Goal: Task Accomplishment & Management: Complete application form

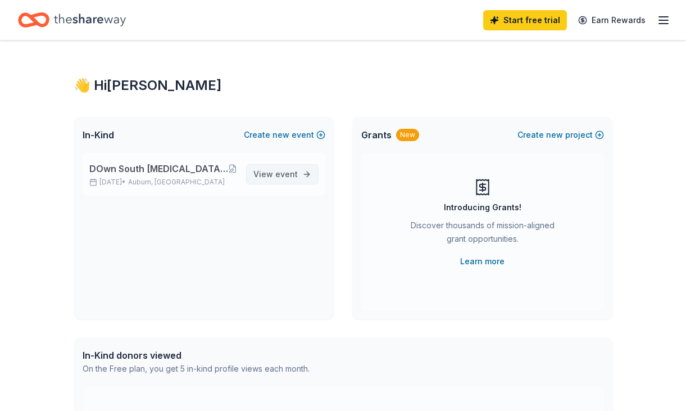
click at [274, 178] on span "View event" at bounding box center [275, 173] width 44 height 13
click at [301, 133] on button "Create new event" at bounding box center [284, 134] width 81 height 13
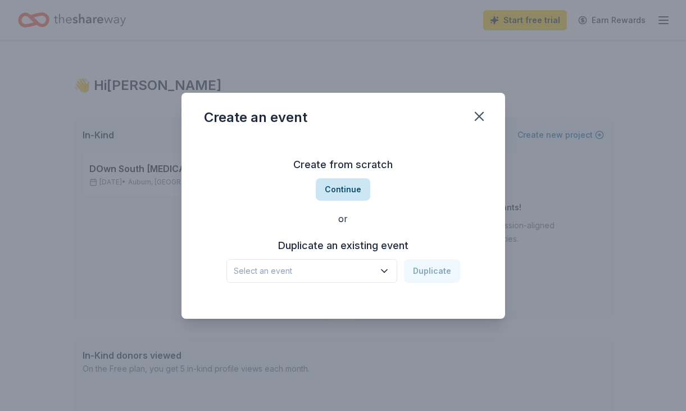
click at [337, 192] on button "Continue" at bounding box center [343, 189] width 55 height 22
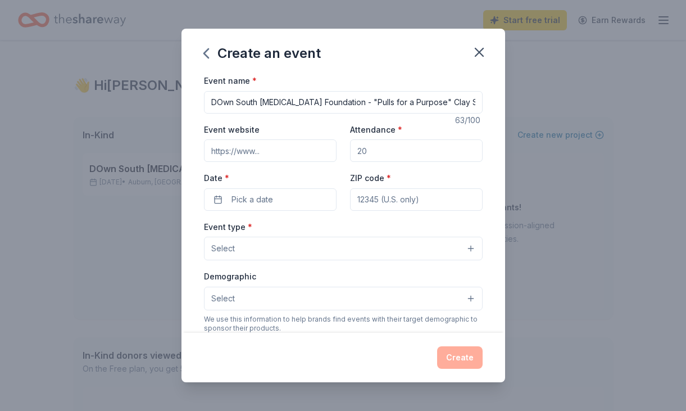
click at [337, 106] on input "DOwn South [MEDICAL_DATA] Foundation - "Pulls for a Purpose" Clay Shoot" at bounding box center [343, 102] width 279 height 22
type input "DOwn South [MEDICAL_DATA] Foundation's "Pulls for a Purpose" Clay Shoot"
click at [317, 151] on input "Event website" at bounding box center [270, 150] width 133 height 22
type input "[DOMAIN_NAME]"
click at [391, 155] on input "48" at bounding box center [416, 150] width 133 height 22
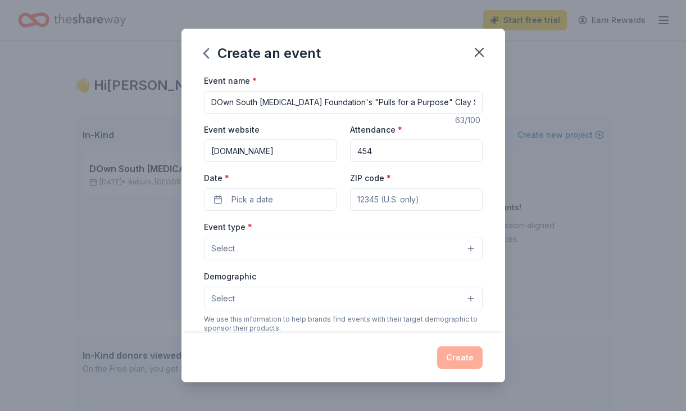
click at [437, 146] on input "454" at bounding box center [416, 150] width 133 height 22
type input "4"
type input "55"
click at [325, 192] on button "Pick a date" at bounding box center [270, 199] width 133 height 22
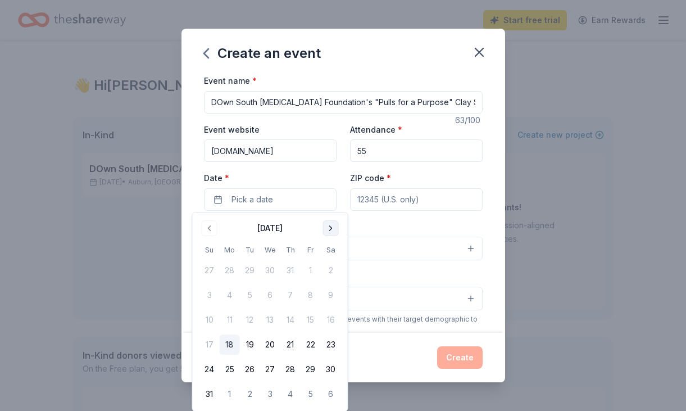
click at [333, 232] on button "Go to next month" at bounding box center [331, 228] width 16 height 16
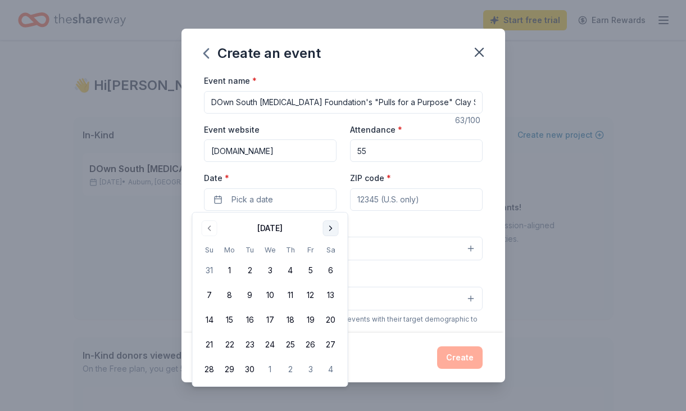
click at [333, 232] on button "Go to next month" at bounding box center [331, 228] width 16 height 16
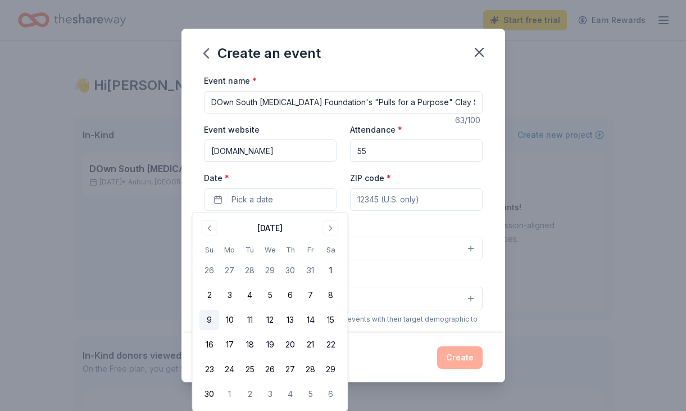
click at [209, 322] on button "9" at bounding box center [209, 320] width 20 height 20
click at [443, 200] on input "ZIP code *" at bounding box center [416, 199] width 133 height 22
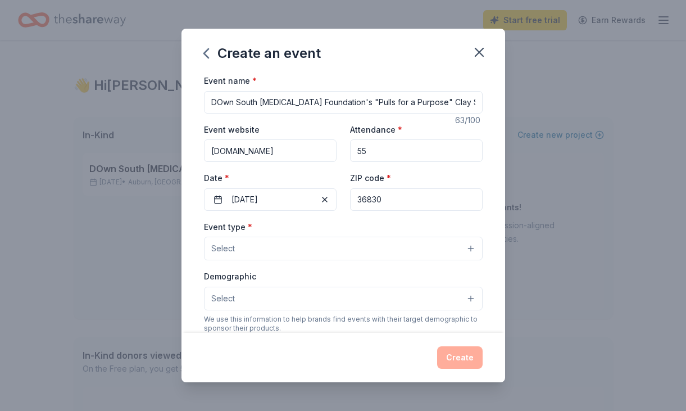
type input "36830"
click at [385, 243] on button "Select" at bounding box center [343, 249] width 279 height 24
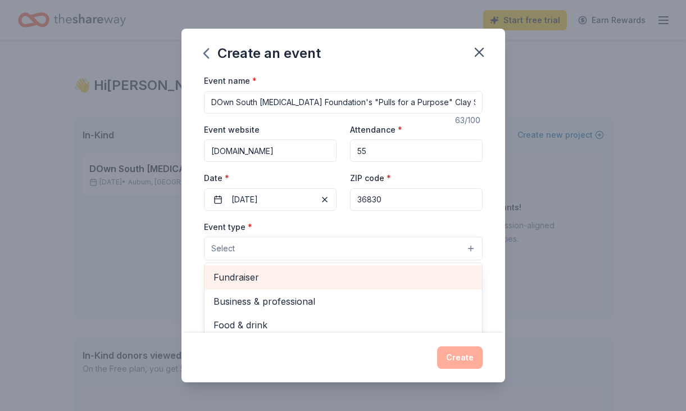
click at [354, 271] on span "Fundraiser" at bounding box center [344, 277] width 260 height 15
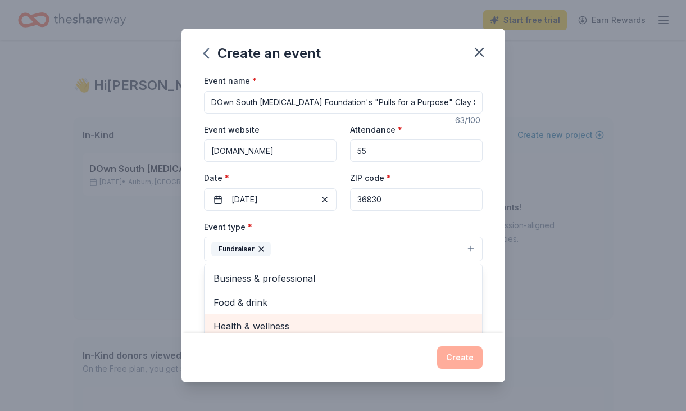
click at [333, 328] on div "Health & wellness" at bounding box center [344, 326] width 278 height 24
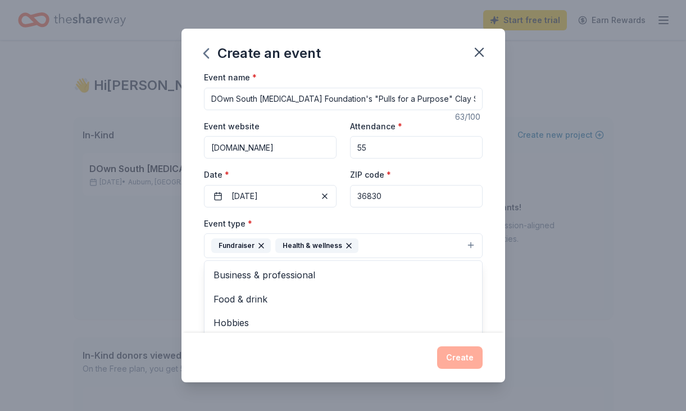
click at [496, 250] on div "Event name * DOwn South [MEDICAL_DATA] Foundation's "Pulls for a Purpose" Clay …" at bounding box center [343, 203] width 324 height 259
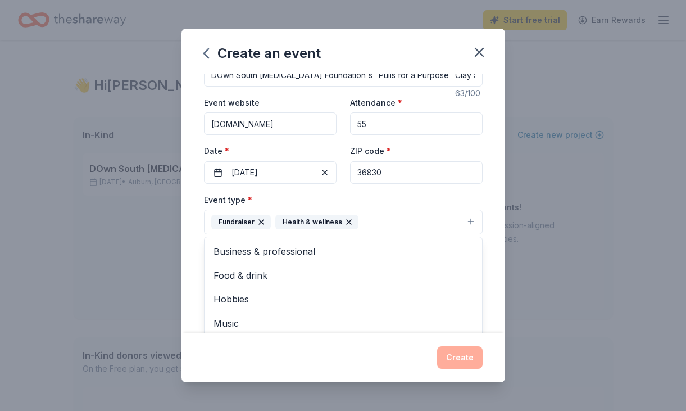
scroll to position [51, 0]
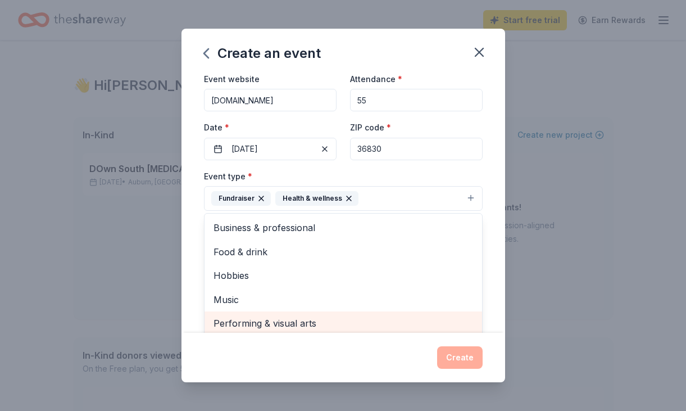
click at [496, 244] on div "Event name * DOwn South [MEDICAL_DATA] Foundation's "Pulls for a Purpose" Clay …" at bounding box center [343, 203] width 324 height 259
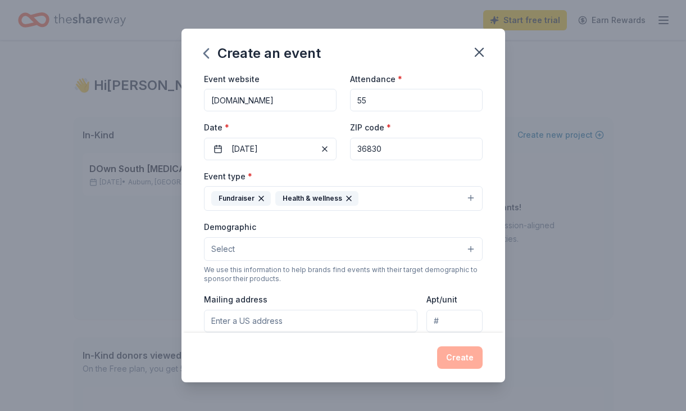
click at [465, 247] on button "Select" at bounding box center [343, 249] width 279 height 24
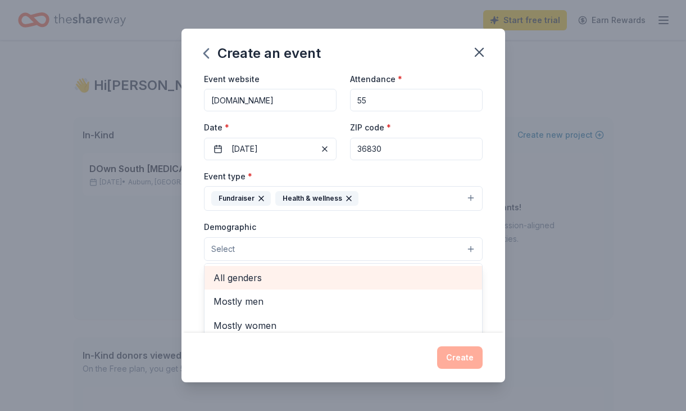
click at [439, 266] on div "All genders" at bounding box center [344, 278] width 278 height 24
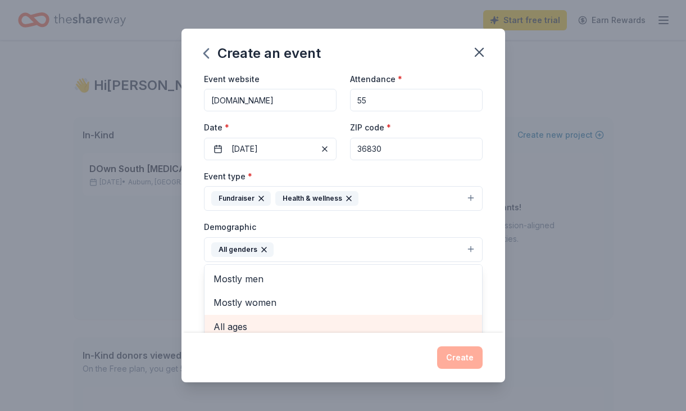
click at [413, 319] on span "All ages" at bounding box center [344, 326] width 260 height 15
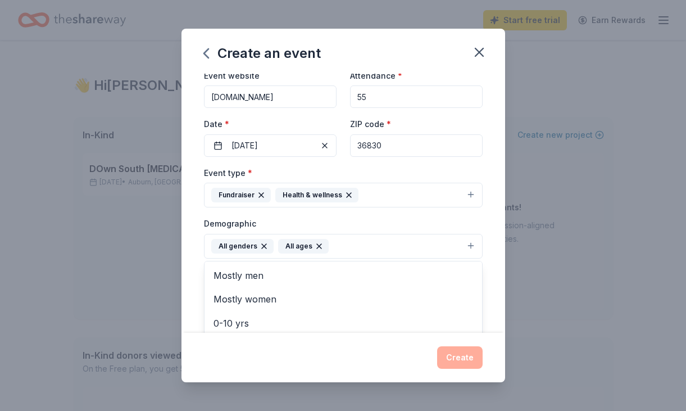
click at [497, 287] on div "Event name * DOwn South [MEDICAL_DATA] Foundation's "Pulls for a Purpose" Clay …" at bounding box center [343, 203] width 324 height 259
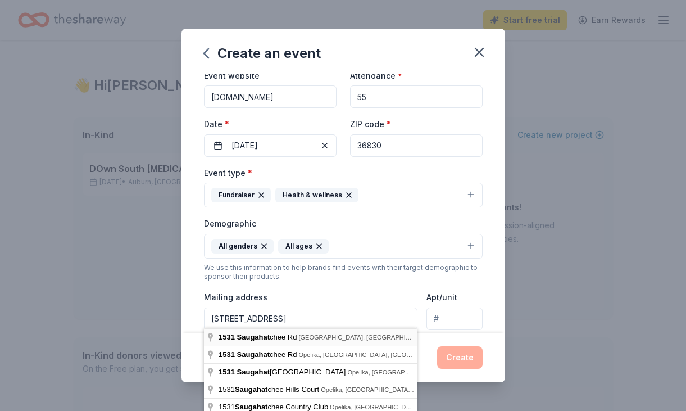
type input "[STREET_ADDRESS]"
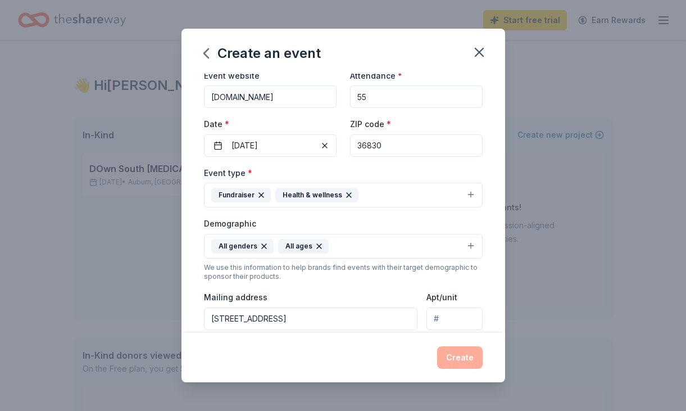
click at [484, 280] on div "Event name * DOwn South [MEDICAL_DATA] Foundation's "Pulls for a Purpose" Clay …" at bounding box center [343, 203] width 324 height 259
click at [488, 279] on div "Event name * DOwn South [MEDICAL_DATA] Foundation's "Pulls for a Purpose" Clay …" at bounding box center [343, 203] width 324 height 259
click at [392, 285] on div "Event type * Fundraiser Health & wellness Demographic All genders All ages We u…" at bounding box center [343, 285] width 279 height 239
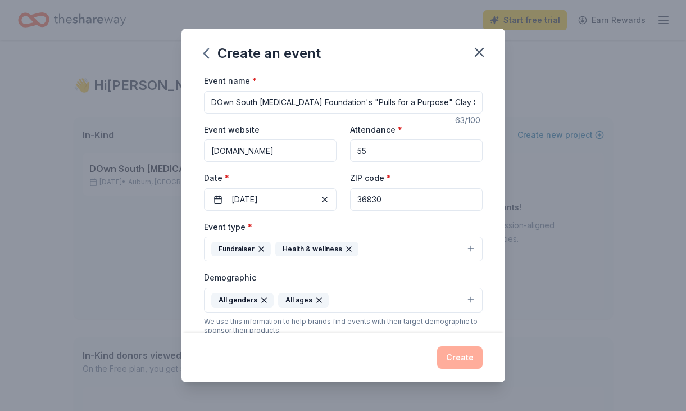
scroll to position [167, 0]
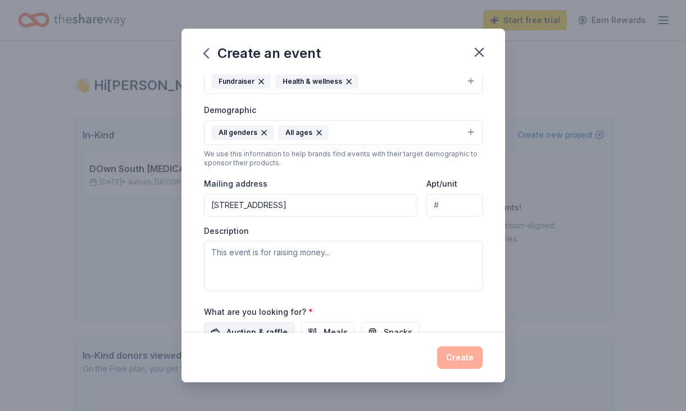
click at [279, 325] on span "Auction & raffle" at bounding box center [256, 331] width 61 height 13
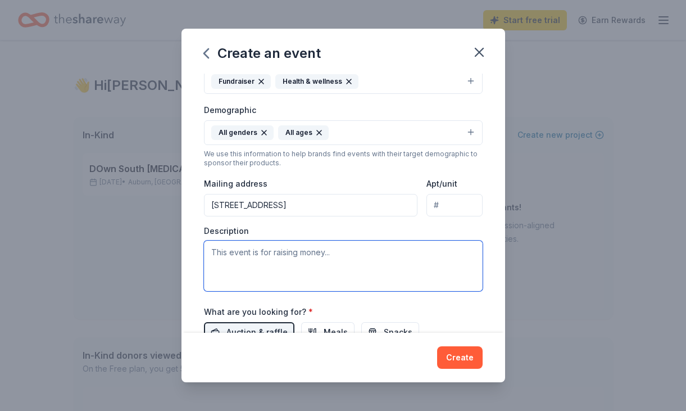
click at [212, 249] on textarea at bounding box center [343, 265] width 279 height 51
click at [215, 252] on textarea at bounding box center [343, 265] width 279 height 51
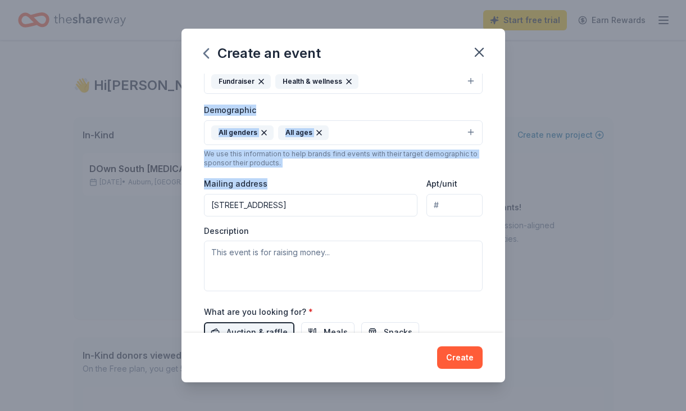
click at [558, 76] on div "Create an event Event name * DOwn South [MEDICAL_DATA] Foundation's "Pulls for …" at bounding box center [343, 205] width 686 height 411
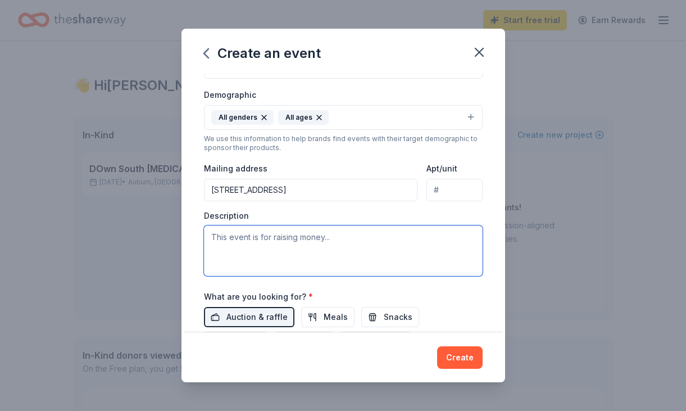
click at [222, 232] on textarea at bounding box center [343, 250] width 279 height 51
paste textarea "The Down South [MEDICAL_DATA] Foundation raises funds to provide direct support…"
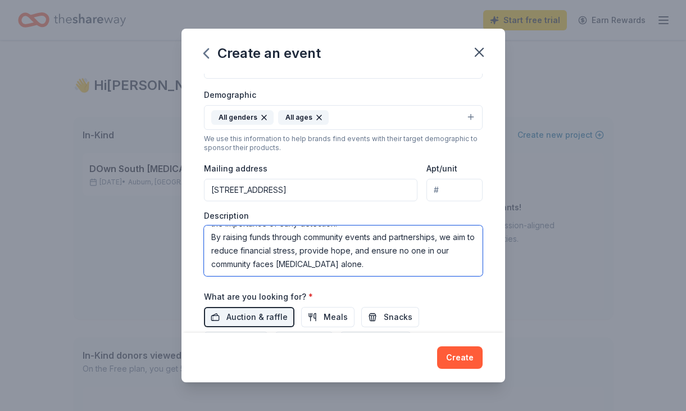
scroll to position [205, 0]
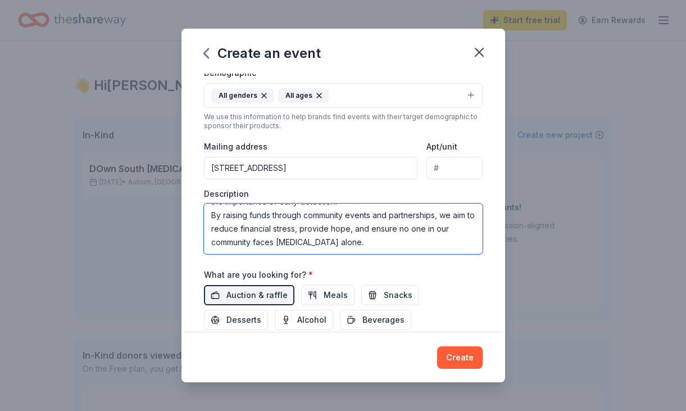
click at [471, 238] on textarea "The Down South [MEDICAL_DATA] Foundation raises funds to provide direct support…" at bounding box center [343, 228] width 279 height 51
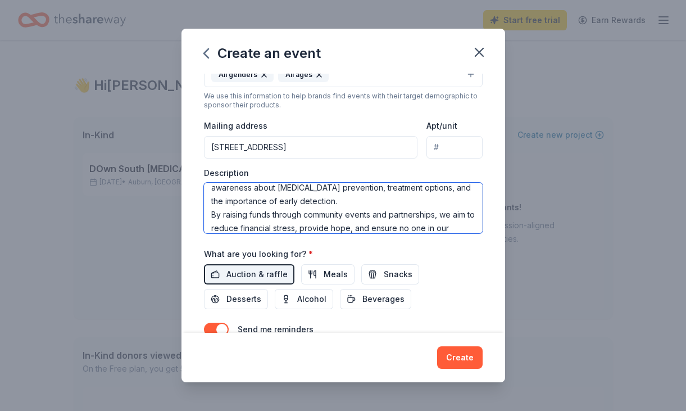
scroll to position [155, 0]
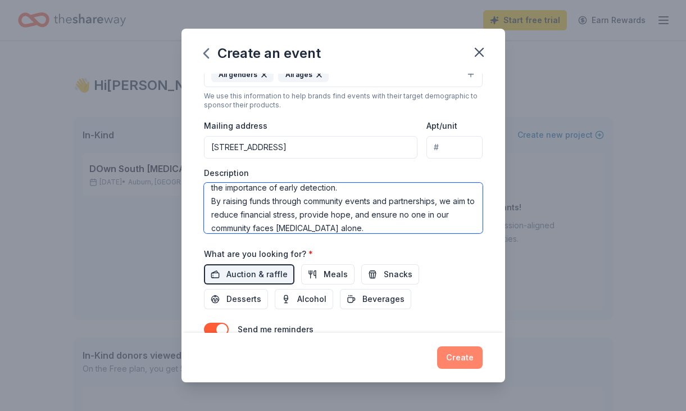
type textarea "The DOwn South [MEDICAL_DATA] Foundation raises funds to provide direct support…"
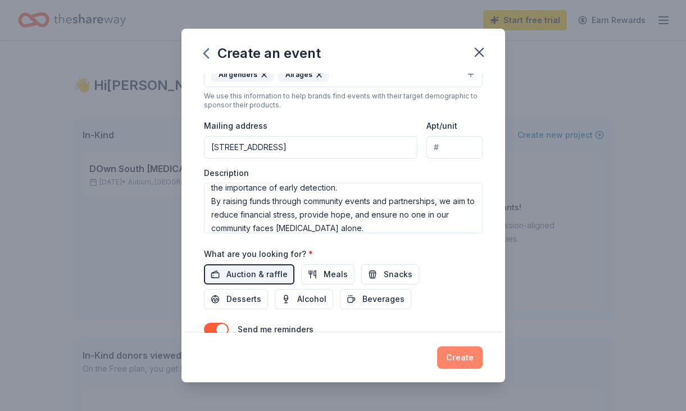
click at [460, 363] on button "Create" at bounding box center [460, 357] width 46 height 22
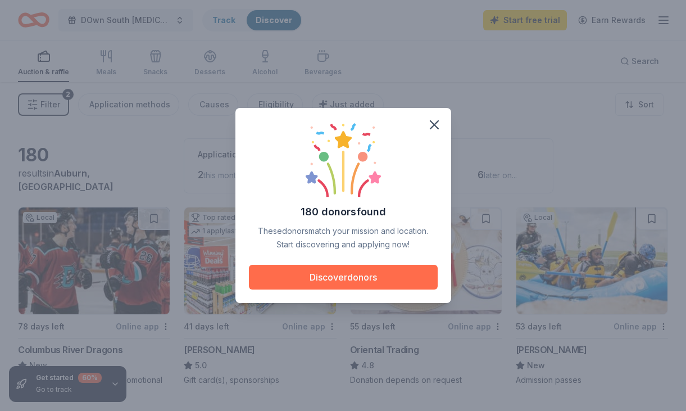
click at [394, 276] on button "Discover donors" at bounding box center [343, 277] width 189 height 25
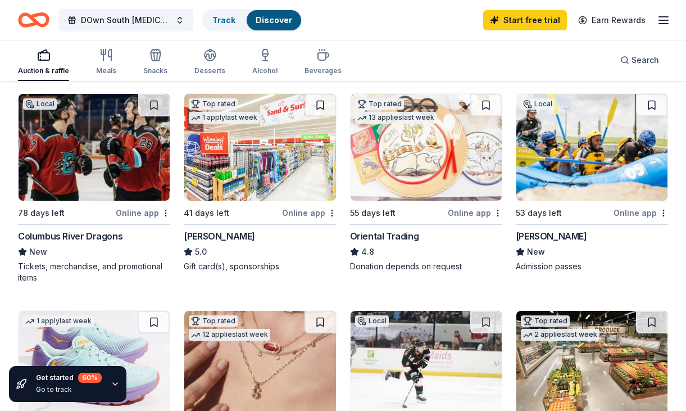
scroll to position [115, 0]
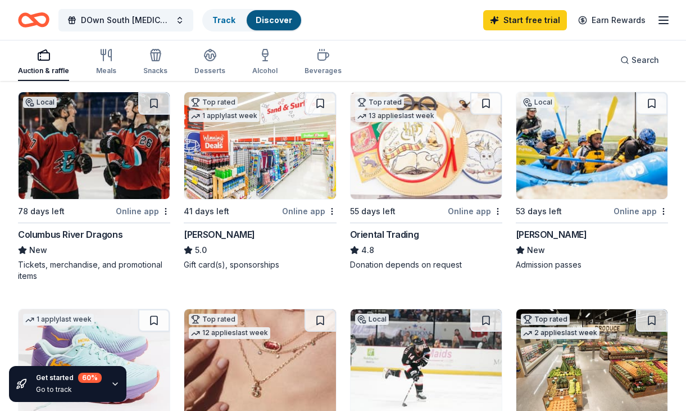
click at [260, 146] on img at bounding box center [259, 145] width 151 height 107
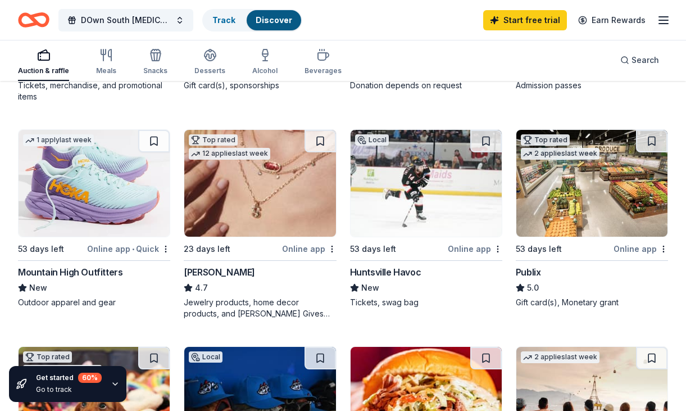
scroll to position [296, 0]
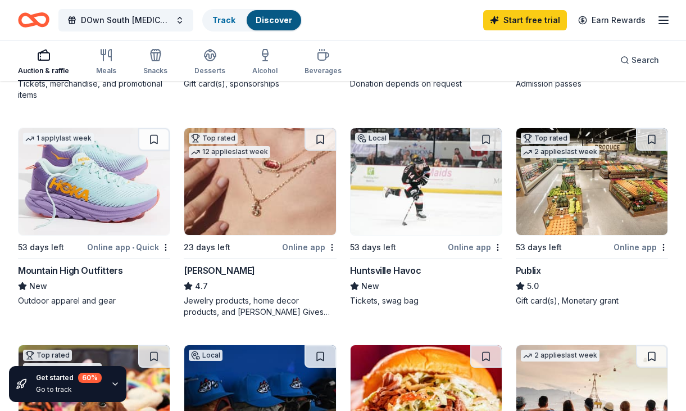
click at [270, 193] on img at bounding box center [259, 181] width 151 height 107
click at [622, 199] on img at bounding box center [591, 181] width 151 height 107
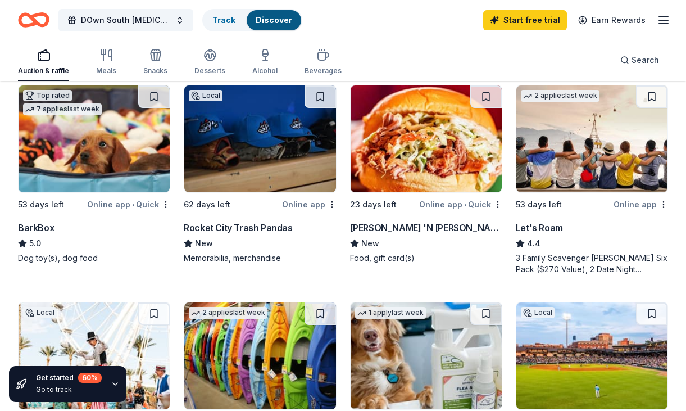
scroll to position [556, 0]
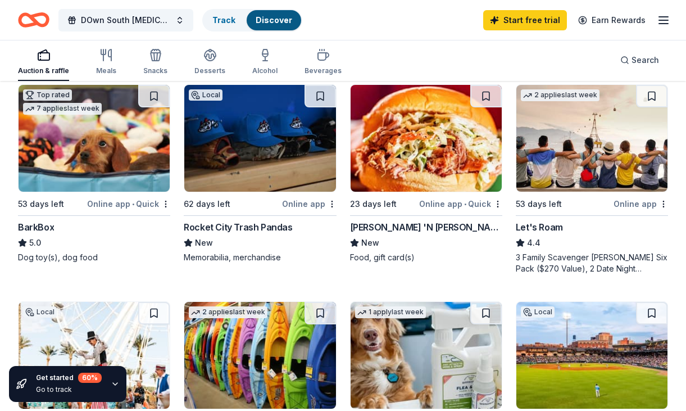
click at [436, 162] on img at bounding box center [426, 138] width 151 height 107
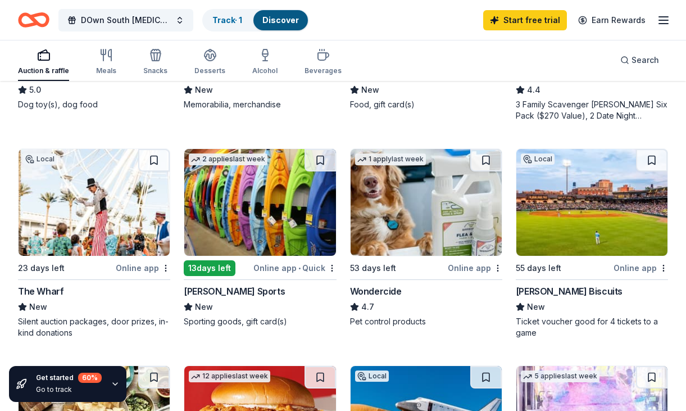
scroll to position [710, 0]
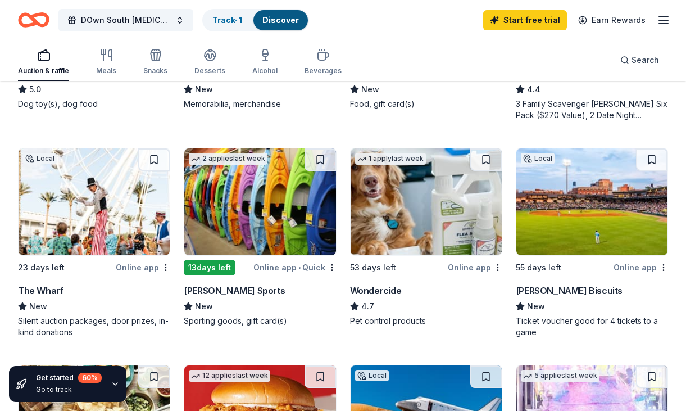
click at [92, 212] on img at bounding box center [94, 201] width 151 height 107
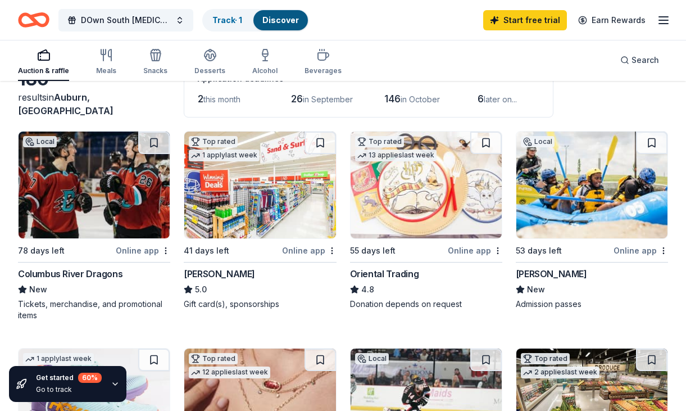
scroll to position [77, 0]
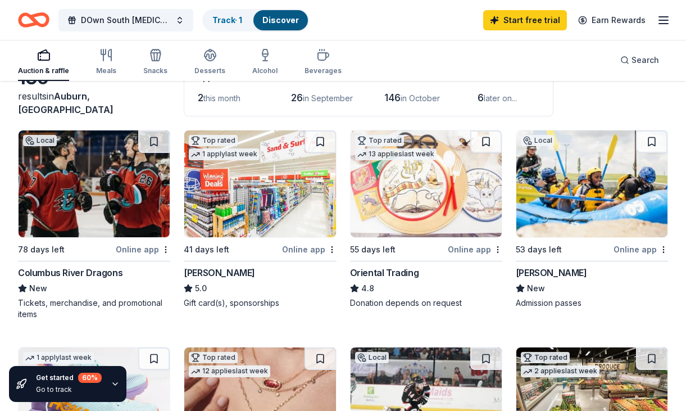
click at [602, 190] on img at bounding box center [591, 183] width 151 height 107
click at [666, 19] on icon "button" at bounding box center [663, 19] width 13 height 13
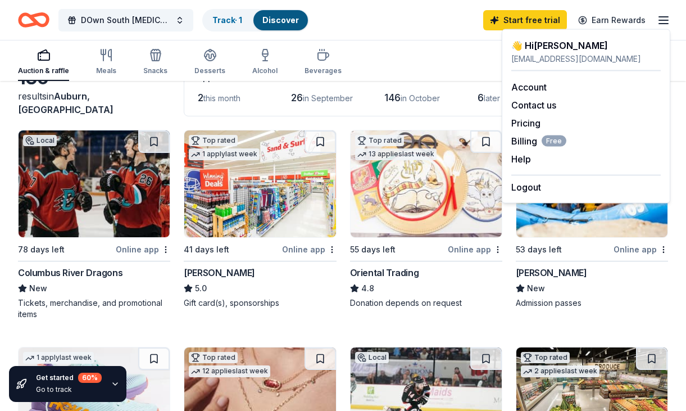
click at [452, 30] on div "DOwn South [MEDICAL_DATA] Foundation's "Pulls for a Purpose" Clay Shoot Track ·…" at bounding box center [343, 20] width 650 height 26
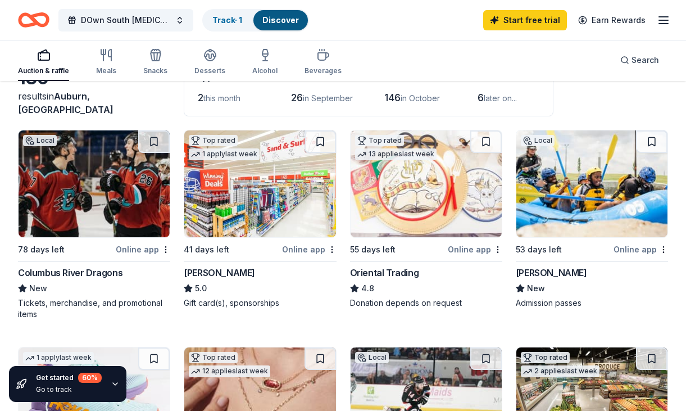
click at [421, 180] on img at bounding box center [426, 183] width 151 height 107
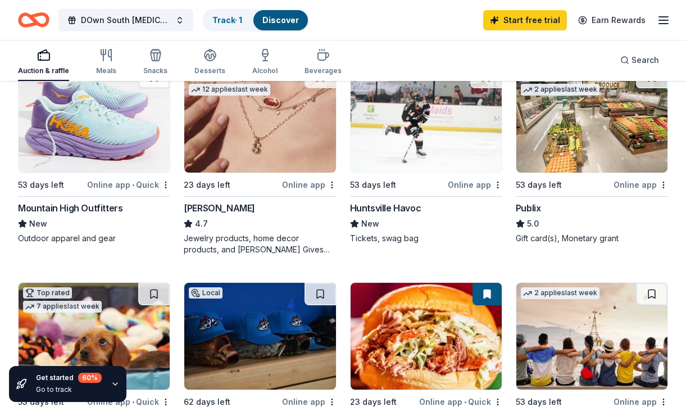
scroll to position [361, 0]
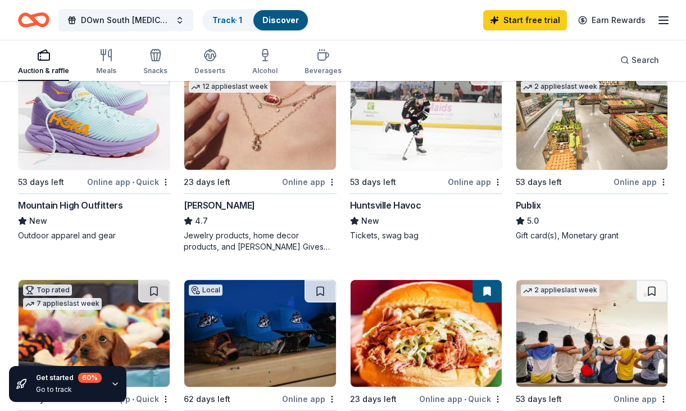
click at [99, 108] on img at bounding box center [94, 116] width 151 height 107
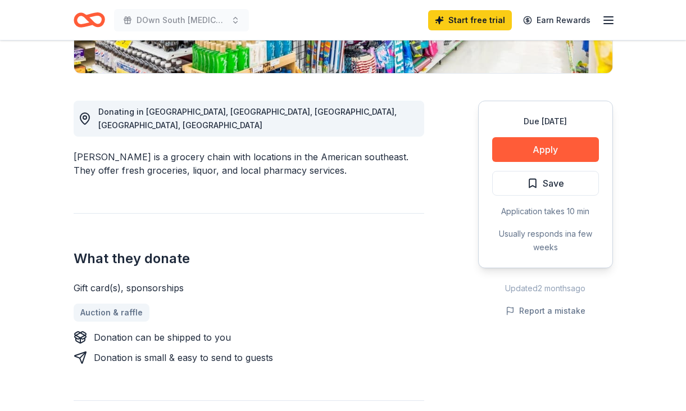
scroll to position [278, 0]
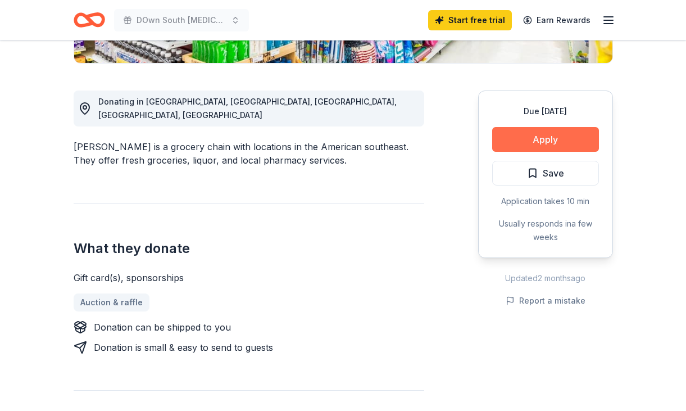
click at [582, 133] on button "Apply" at bounding box center [545, 139] width 107 height 25
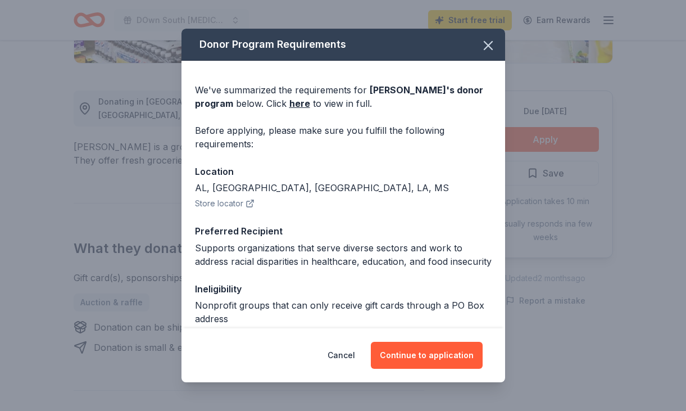
click at [234, 204] on button "Store locator" at bounding box center [225, 203] width 60 height 13
click at [436, 350] on button "Continue to application" at bounding box center [427, 355] width 112 height 27
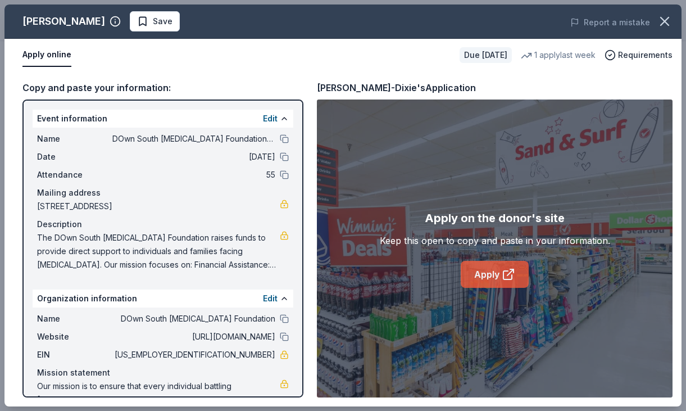
click at [491, 275] on link "Apply" at bounding box center [495, 274] width 68 height 27
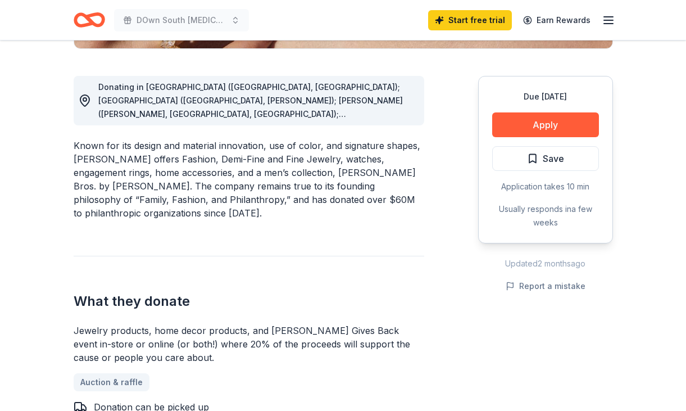
scroll to position [297, 0]
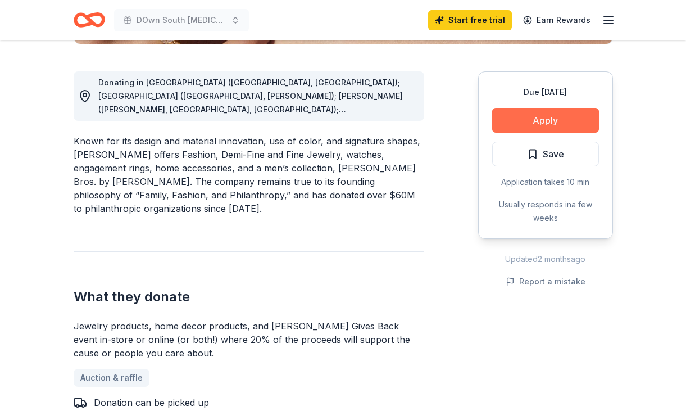
click at [538, 120] on button "Apply" at bounding box center [545, 120] width 107 height 25
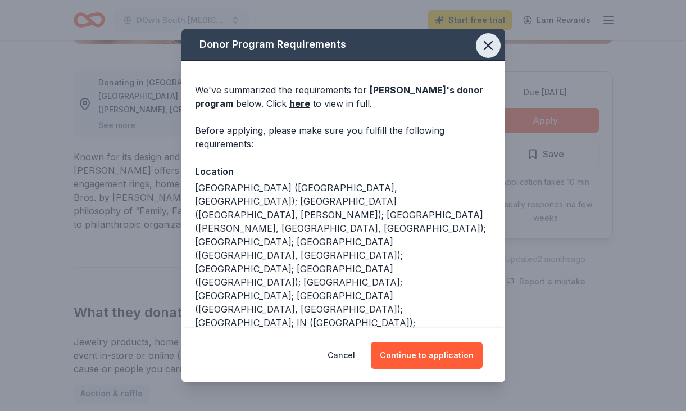
click at [491, 37] on button "button" at bounding box center [488, 45] width 25 height 25
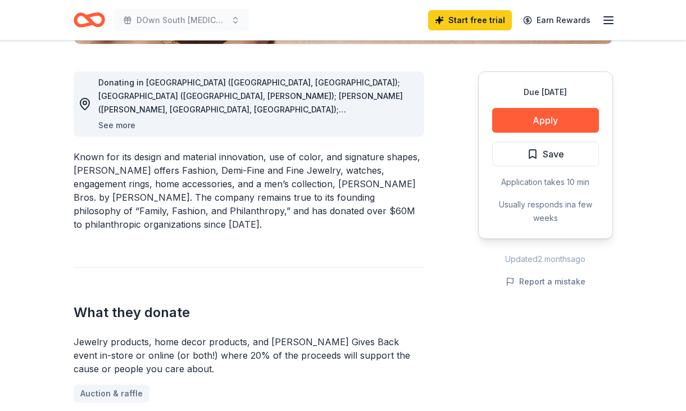
click at [122, 126] on button "See more" at bounding box center [116, 125] width 37 height 13
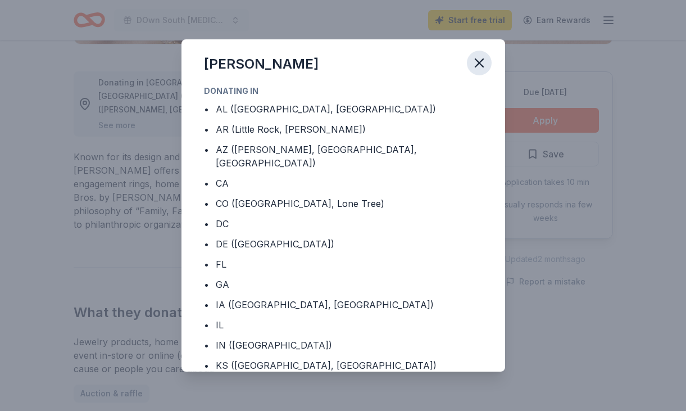
click at [476, 63] on icon "button" at bounding box center [479, 63] width 16 height 16
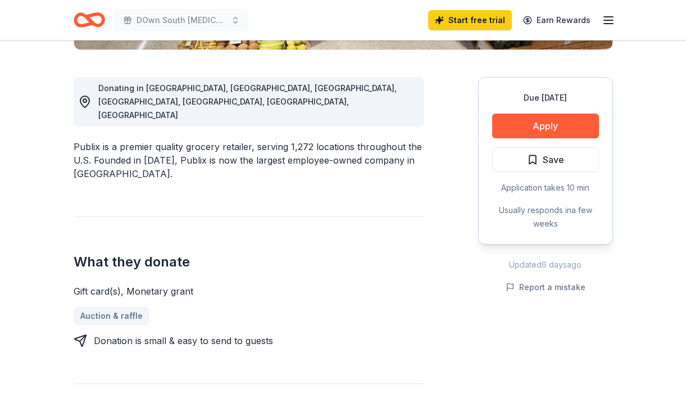
scroll to position [295, 0]
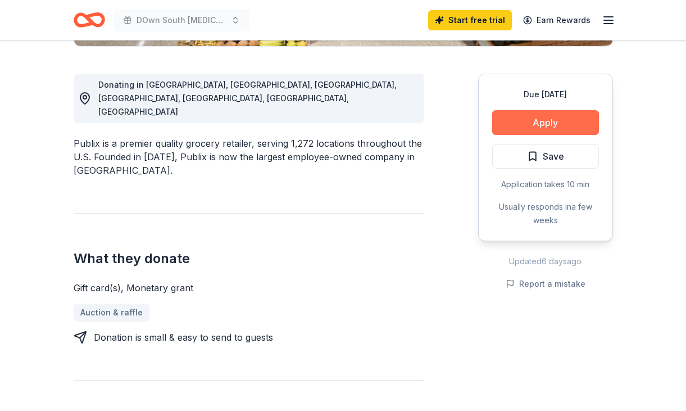
click at [573, 119] on button "Apply" at bounding box center [545, 122] width 107 height 25
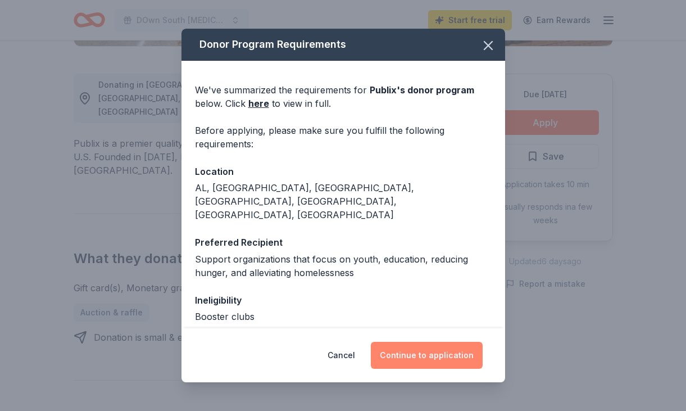
click at [446, 357] on button "Continue to application" at bounding box center [427, 355] width 112 height 27
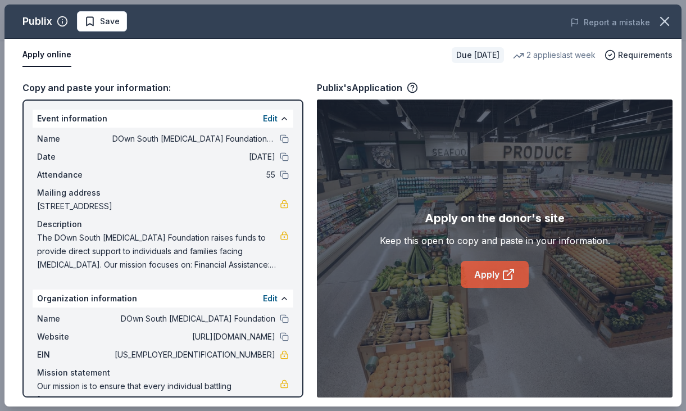
click at [494, 276] on link "Apply" at bounding box center [495, 274] width 68 height 27
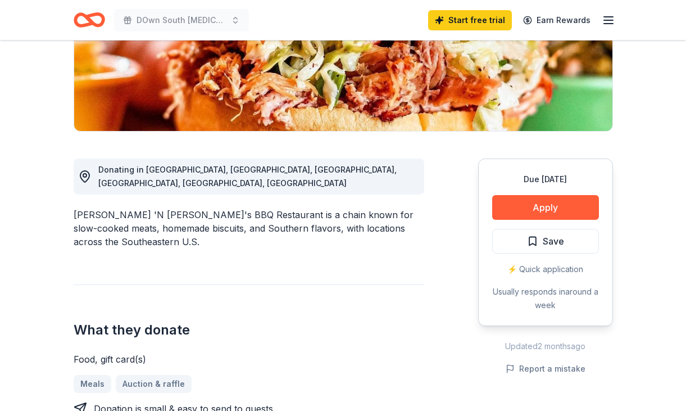
scroll to position [244, 0]
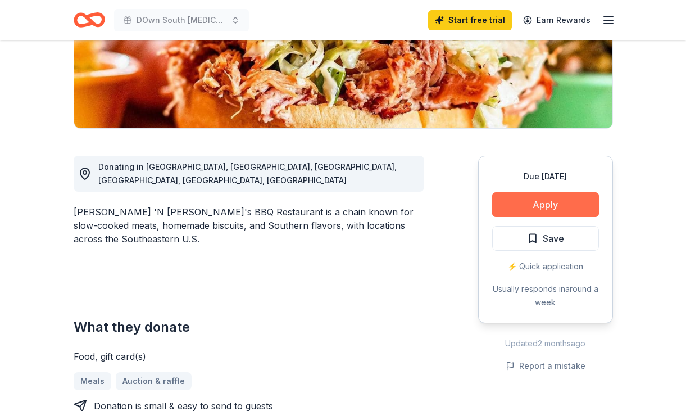
click at [553, 192] on button "Apply" at bounding box center [545, 204] width 107 height 25
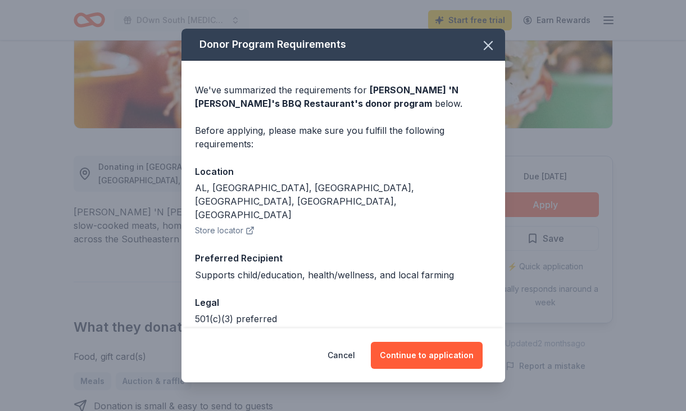
click at [362, 306] on div "We've summarized the requirements for Jim 'N Nick's BBQ Restaurant 's donor pro…" at bounding box center [343, 223] width 324 height 325
click at [450, 312] on div "501(c)(3) preferred" at bounding box center [343, 318] width 297 height 13
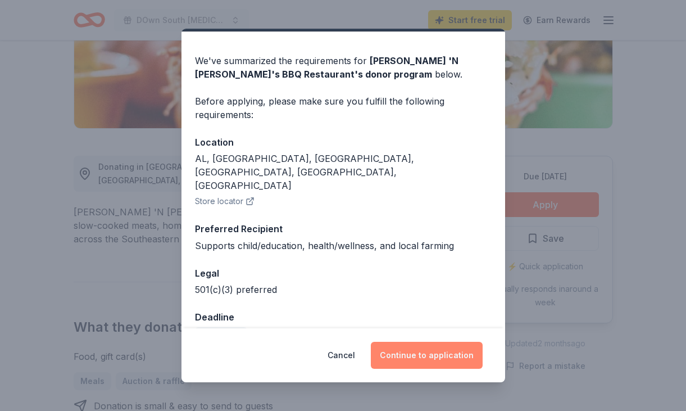
click at [446, 350] on button "Continue to application" at bounding box center [427, 355] width 112 height 27
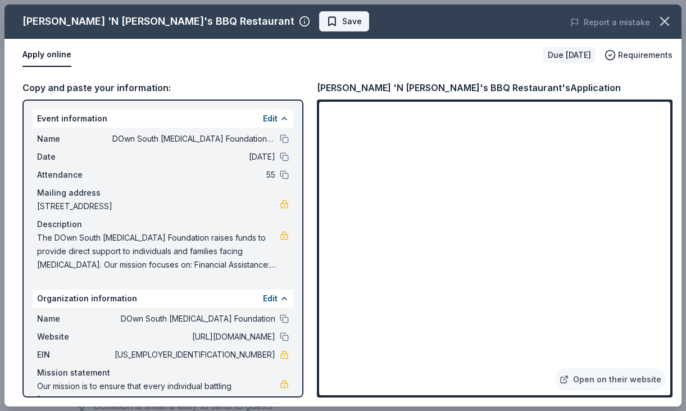
click at [319, 29] on button "Save" at bounding box center [344, 21] width 50 height 20
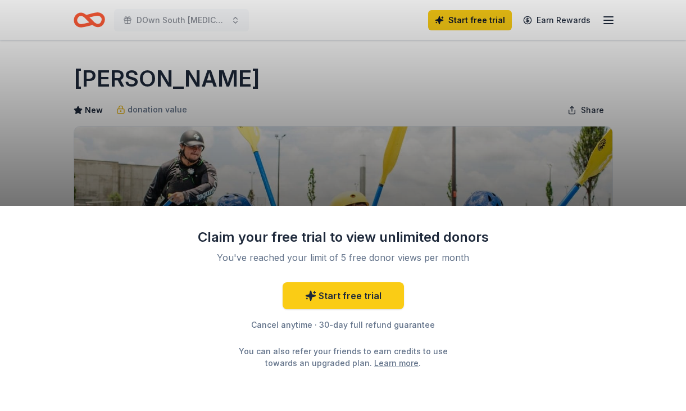
click at [610, 175] on div "Claim your free trial to view unlimited donors You've reached your limit of 5 f…" at bounding box center [343, 205] width 686 height 411
click at [331, 29] on div "Claim your free trial to view unlimited donors You've reached your limit of 5 f…" at bounding box center [343, 205] width 686 height 411
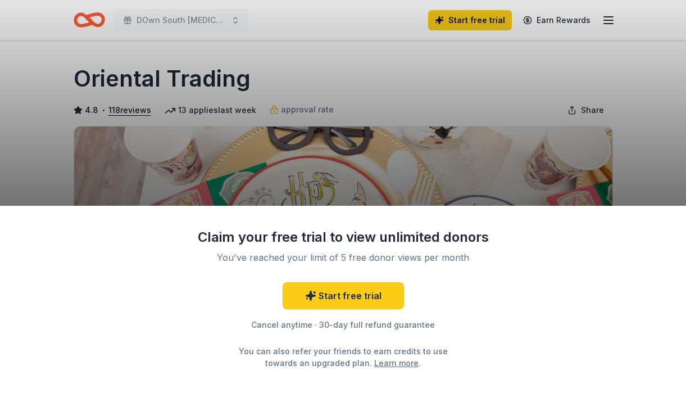
click at [670, 128] on div "Claim your free trial to view unlimited donors You've reached your limit of 5 f…" at bounding box center [343, 205] width 686 height 411
